Goal: Information Seeking & Learning: Learn about a topic

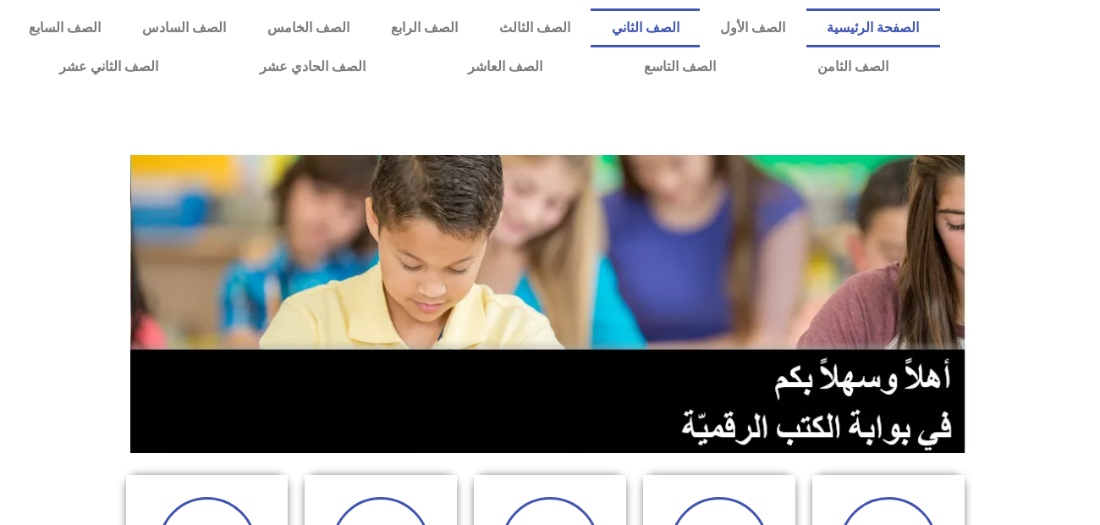
click at [700, 27] on link "الصف الثاني" at bounding box center [645, 27] width 109 height 39
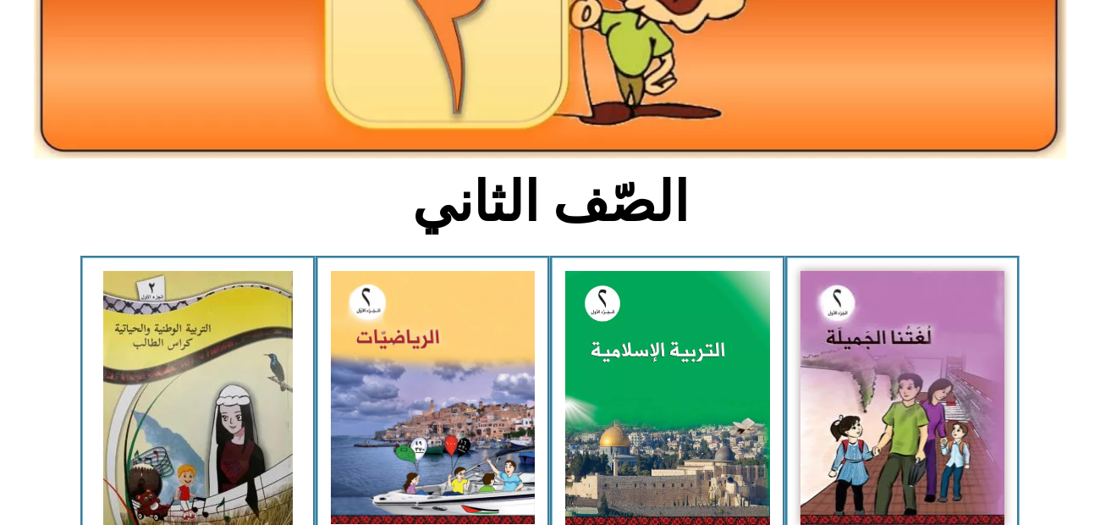
scroll to position [316, 0]
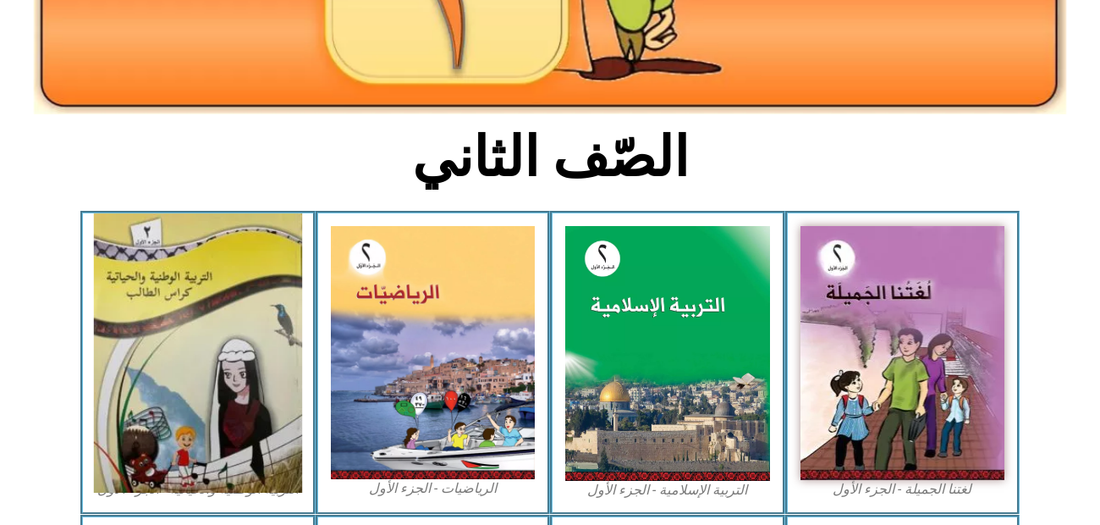
click at [228, 354] on img at bounding box center [198, 352] width 208 height 279
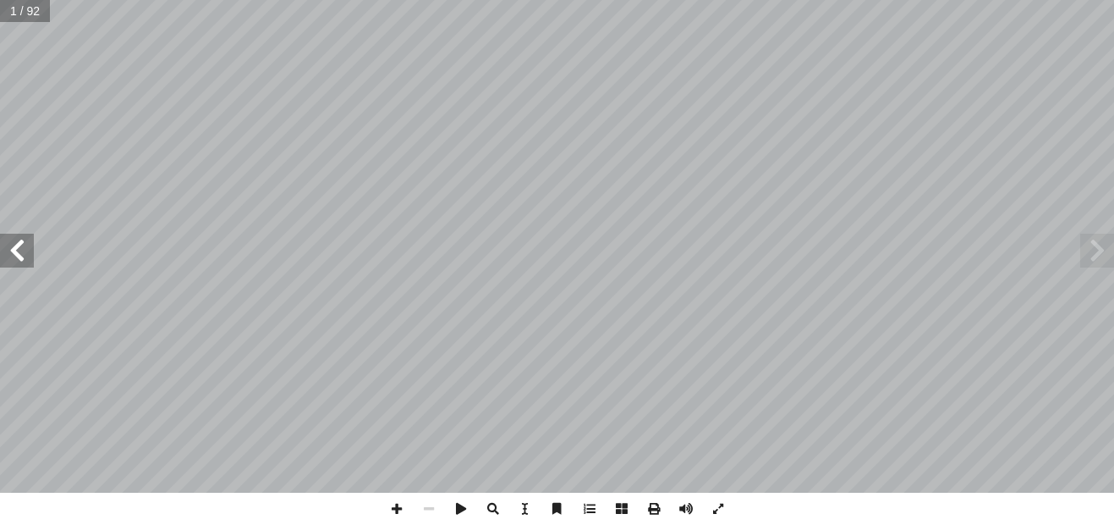
click at [16, 13] on input "text" at bounding box center [25, 11] width 50 height 22
type input "**"
click at [1093, 250] on span at bounding box center [1097, 251] width 34 height 34
click at [1098, 251] on span at bounding box center [1097, 251] width 34 height 34
click at [19, 257] on span at bounding box center [17, 251] width 34 height 34
